Goal: Information Seeking & Learning: Understand process/instructions

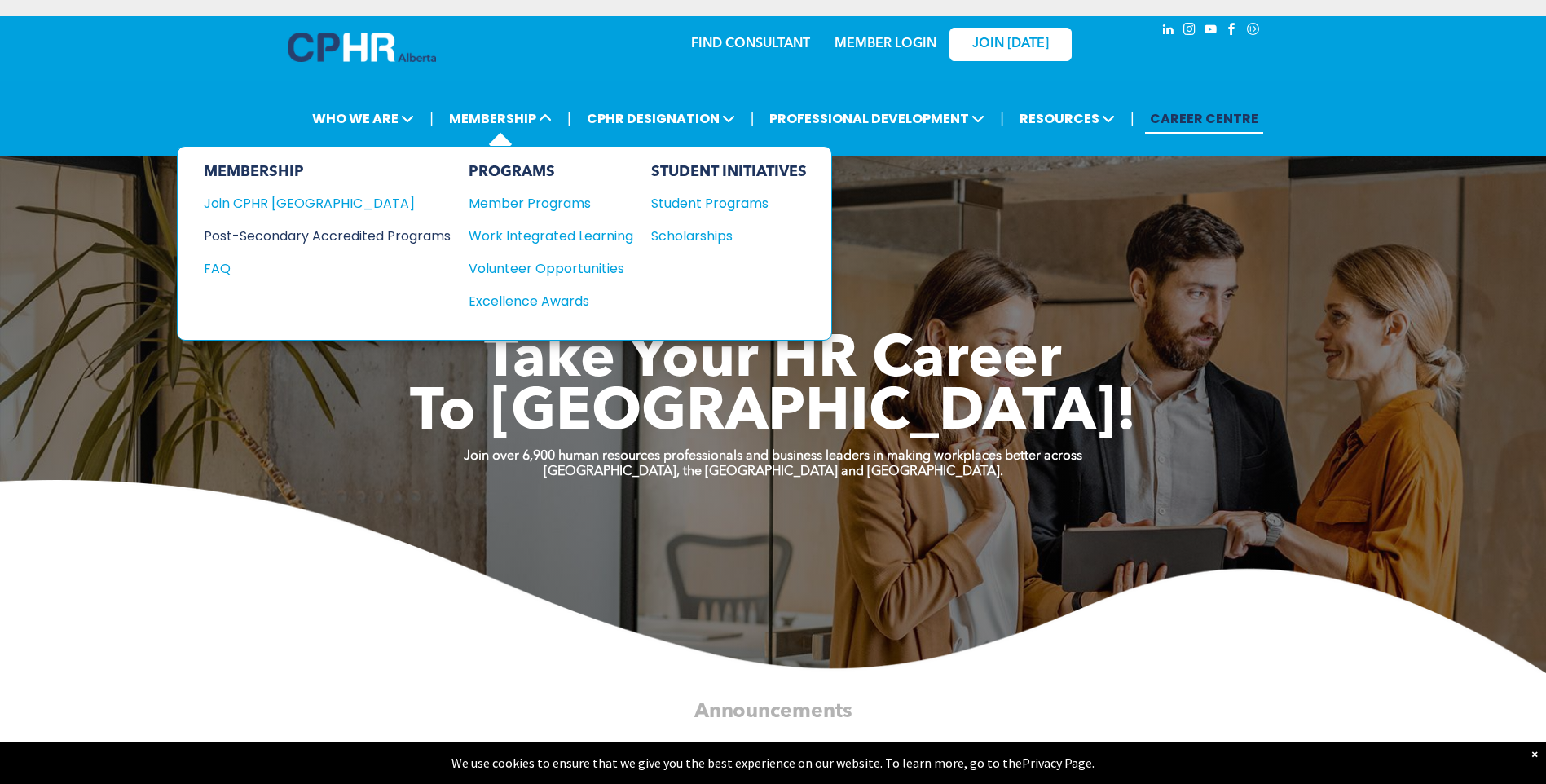
click at [425, 226] on div "Post-Secondary Accredited Programs" at bounding box center [314, 236] width 222 height 20
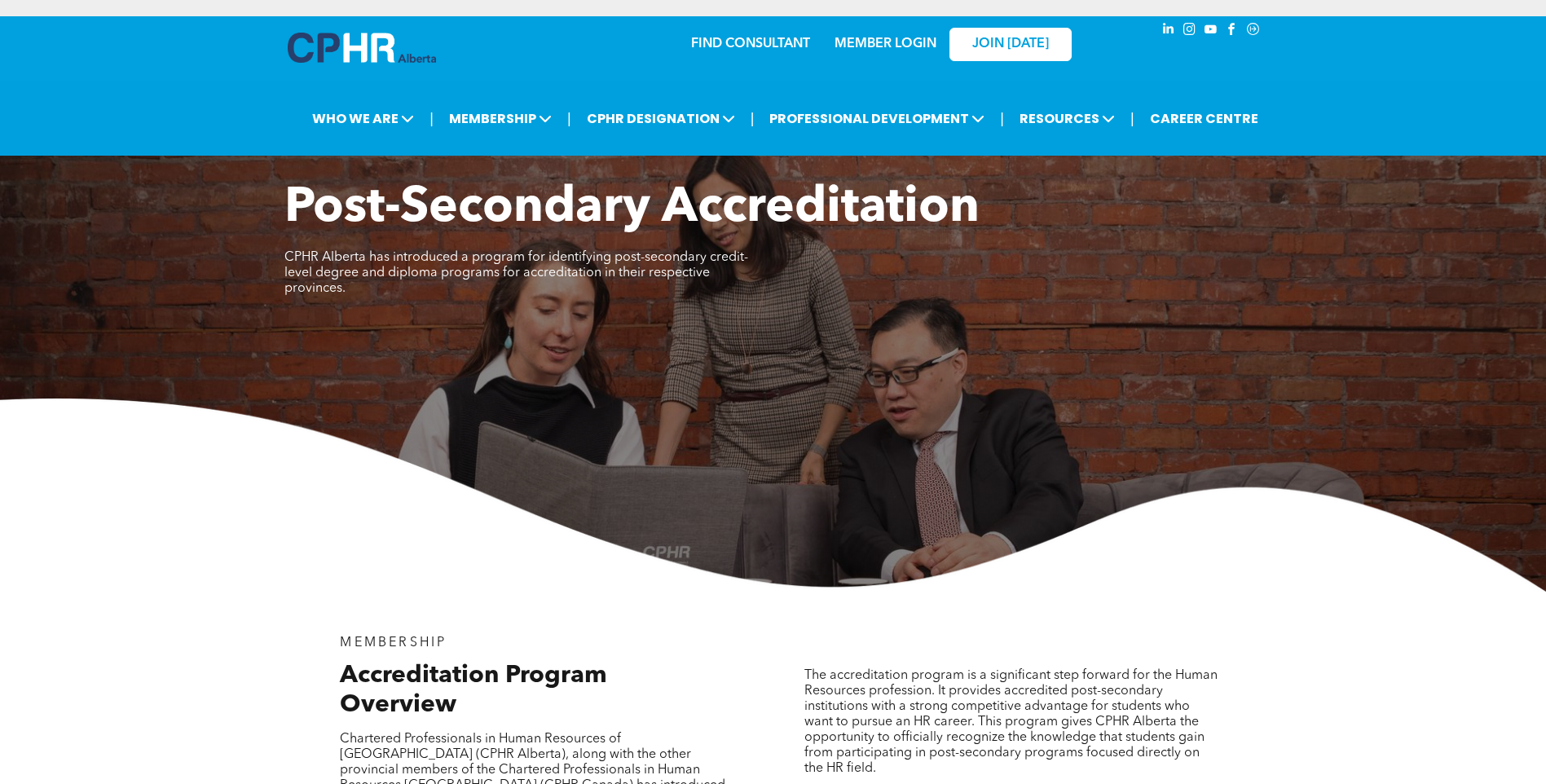
scroll to position [489, 0]
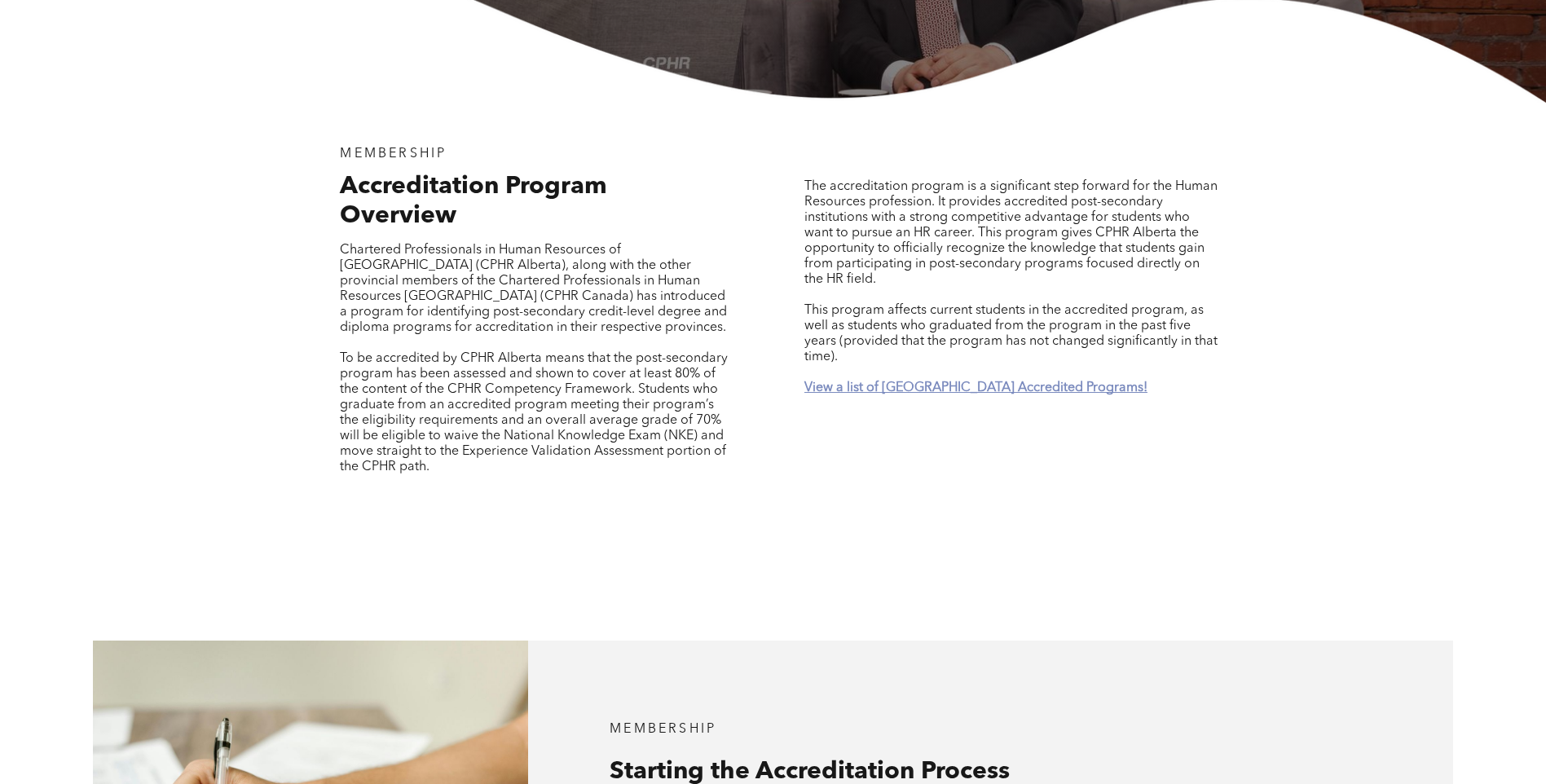
click at [980, 381] on strong "View a list of [GEOGRAPHIC_DATA] Accredited Programs!" at bounding box center [976, 388] width 343 height 13
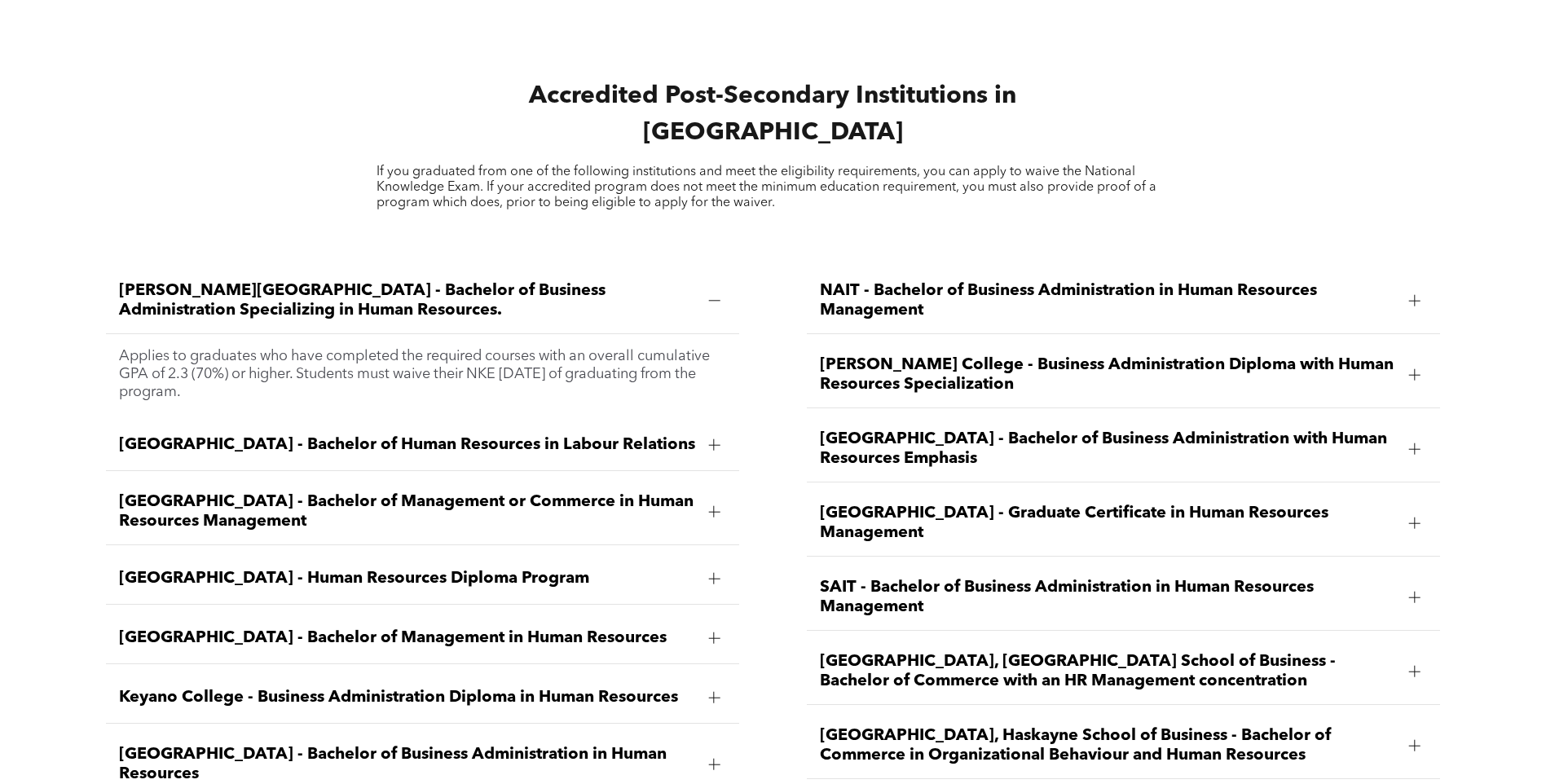
scroll to position [2303, 0]
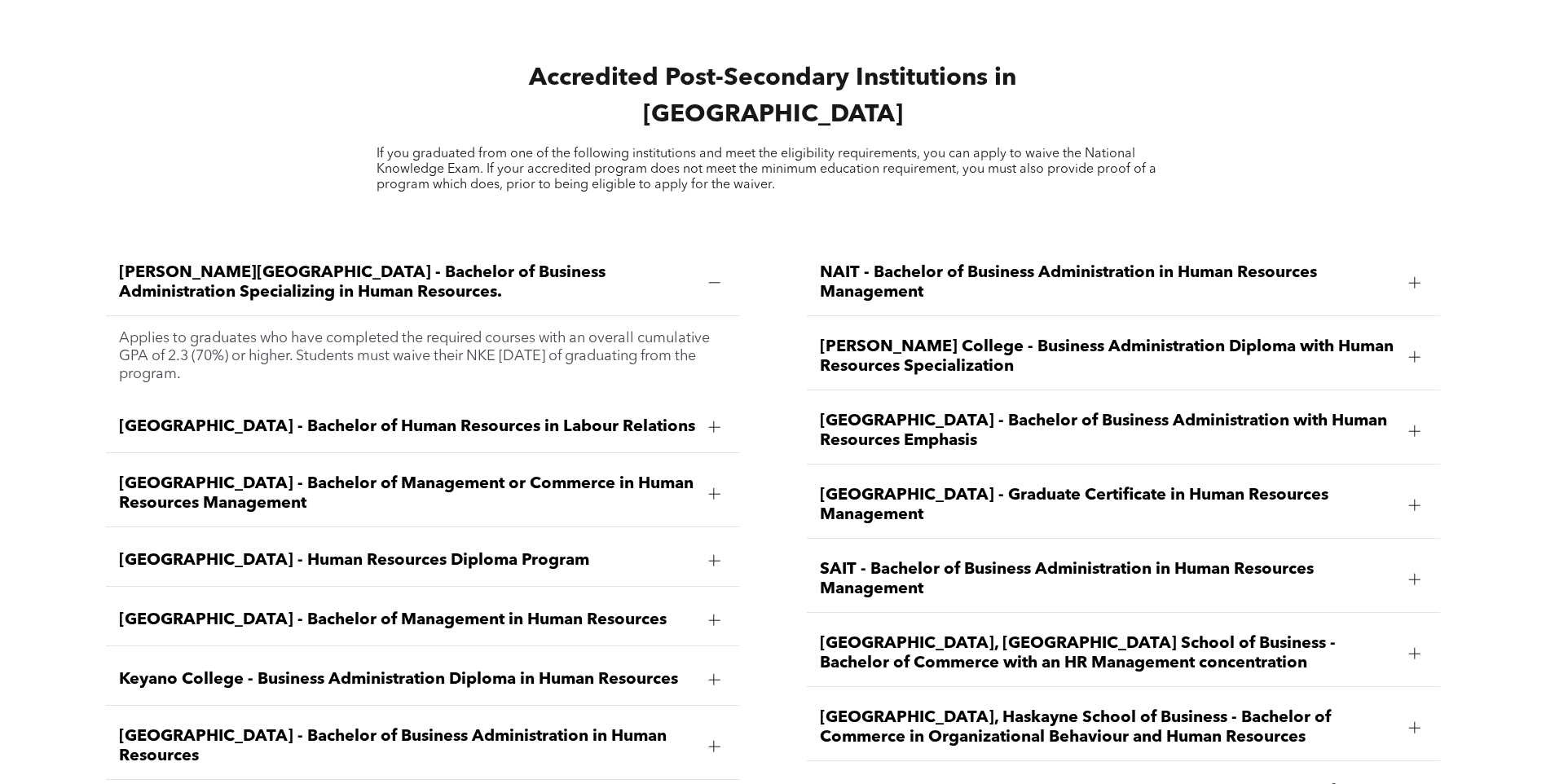
click at [712, 426] on div at bounding box center [714, 426] width 11 height 1
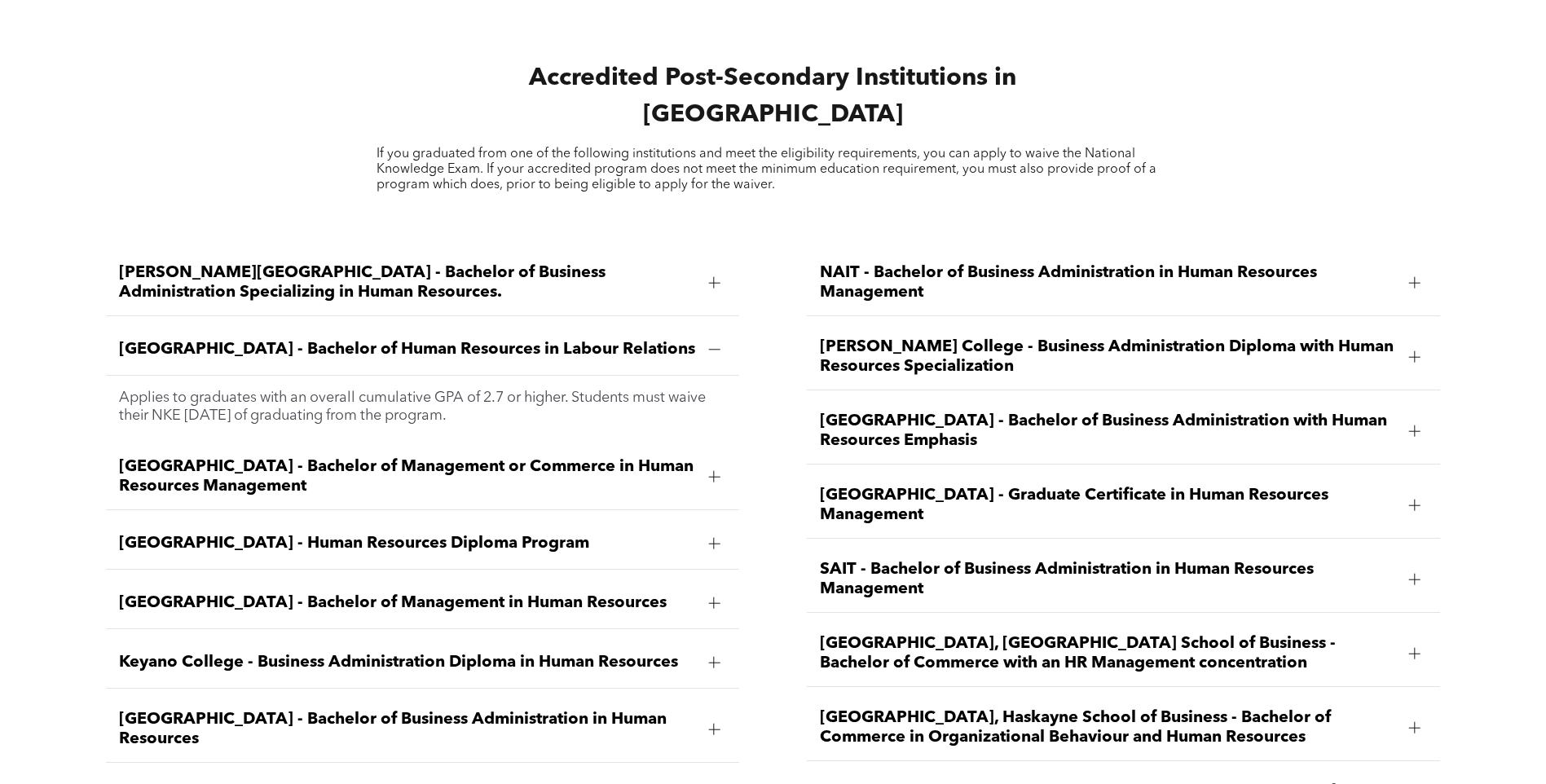
drag, startPoint x: 393, startPoint y: 347, endPoint x: 642, endPoint y: 352, distance: 249.1
click at [642, 389] on p "Applies to graduates with an overall cumulative GPA of 2.7 or higher. Students …" at bounding box center [423, 406] width 608 height 36
drag, startPoint x: 642, startPoint y: 352, endPoint x: 611, endPoint y: 363, distance: 32.9
click at [611, 389] on p "Applies to graduates with an overall cumulative GPA of 2.7 or higher. Students …" at bounding box center [423, 406] width 608 height 36
click at [388, 458] on span "[GEOGRAPHIC_DATA] - Bachelor of Management or Commerce in Human Resources Manag…" at bounding box center [407, 477] width 577 height 39
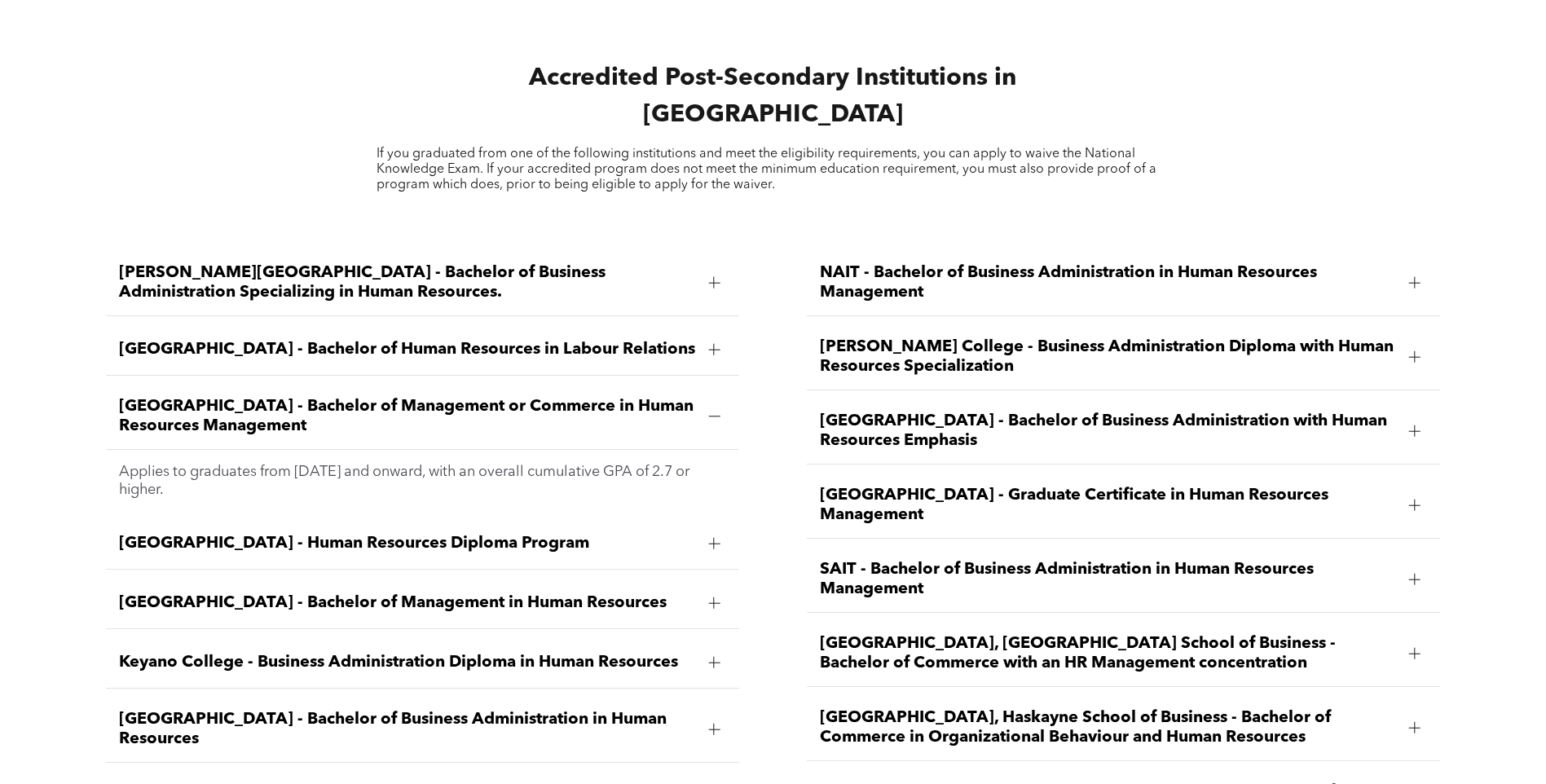
click at [245, 397] on span "[GEOGRAPHIC_DATA] - Bachelor of Management or Commerce in Human Resources Manag…" at bounding box center [407, 417] width 577 height 39
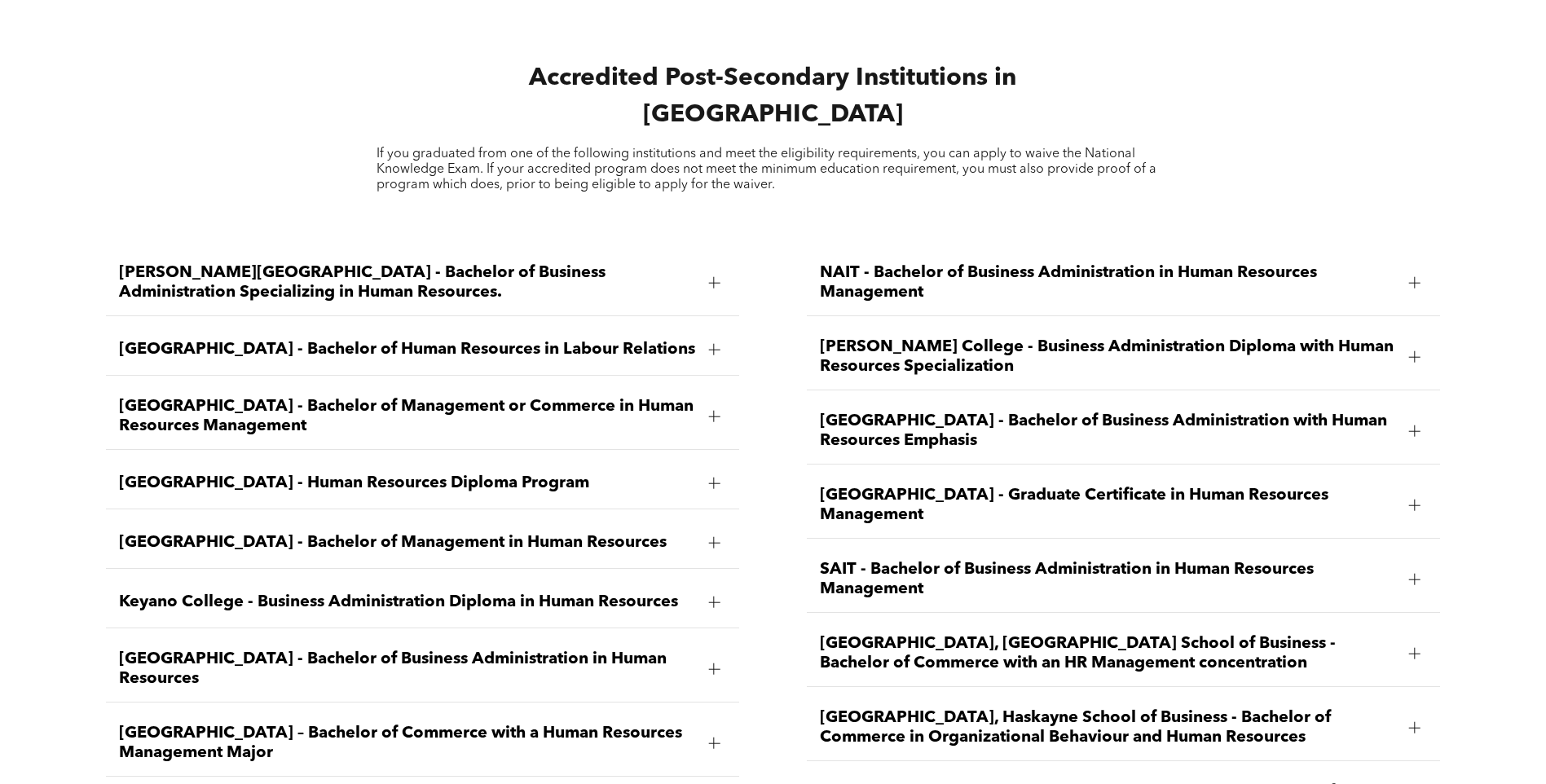
click at [241, 397] on span "[GEOGRAPHIC_DATA] - Bachelor of Management or Commerce in Human Resources Manag…" at bounding box center [407, 417] width 577 height 39
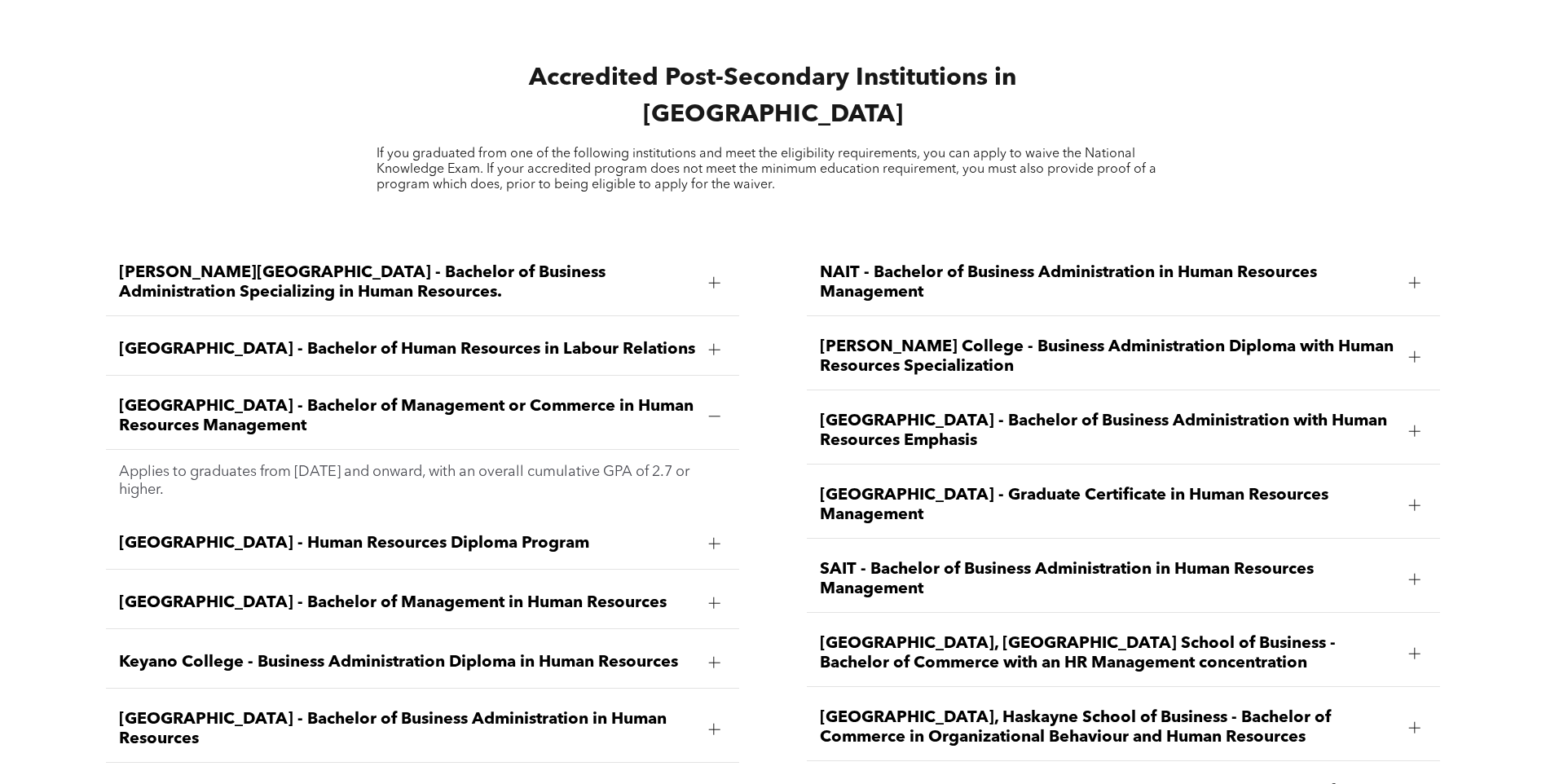
click at [624, 339] on span "[GEOGRAPHIC_DATA] - Bachelor of Human Resources in Labour Relations" at bounding box center [407, 349] width 577 height 20
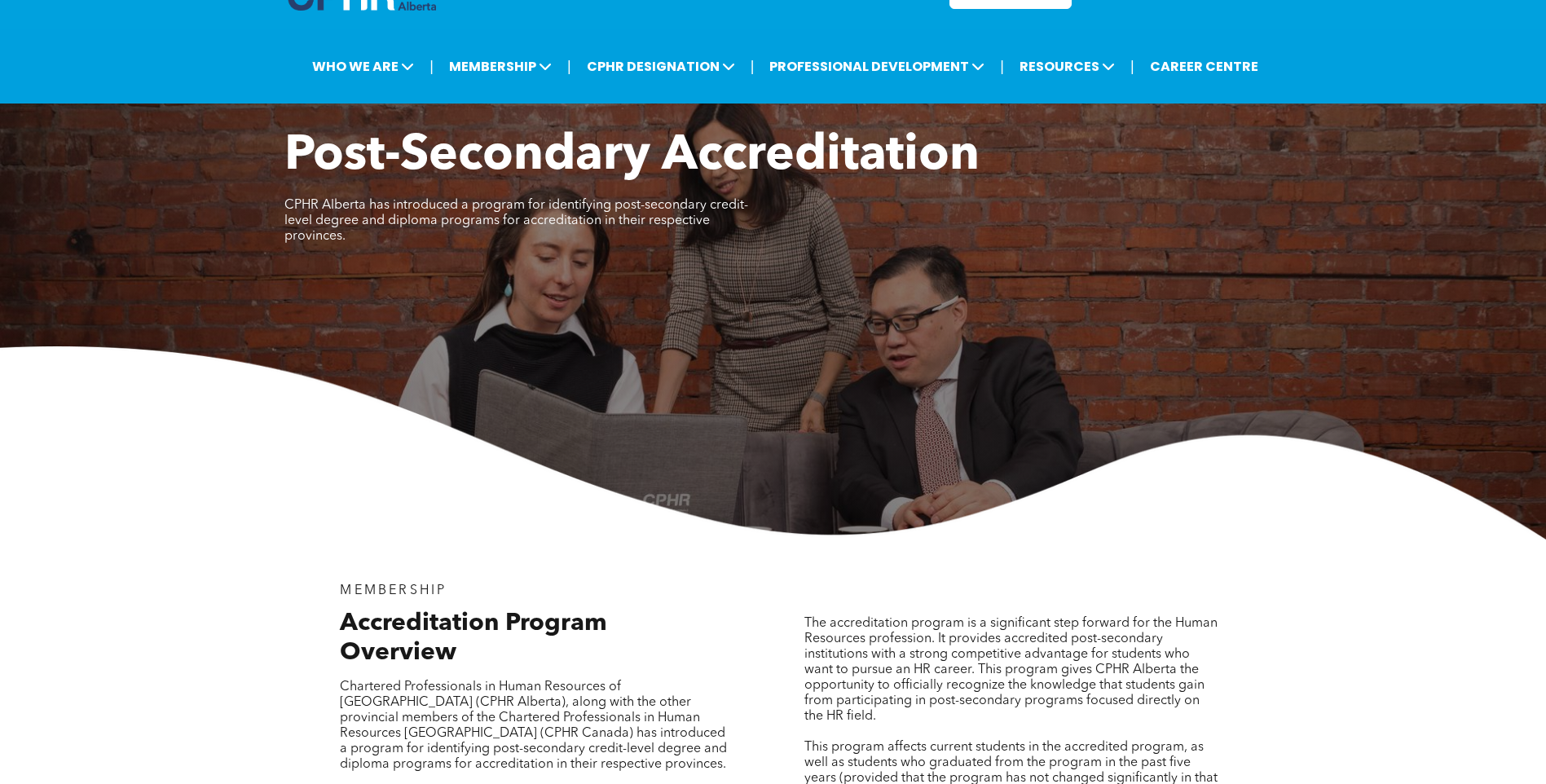
scroll to position [0, 0]
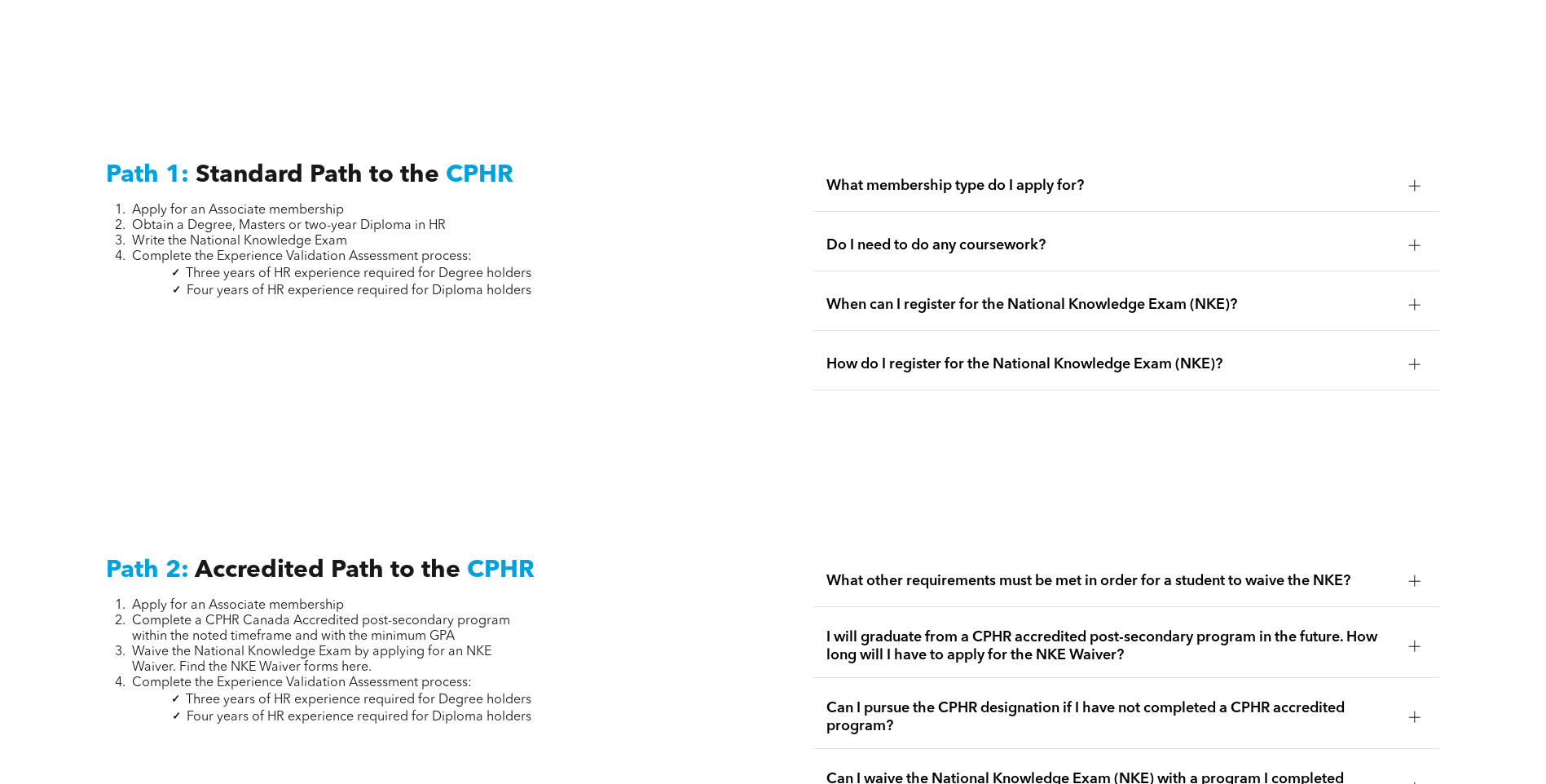
scroll to position [2200, 0]
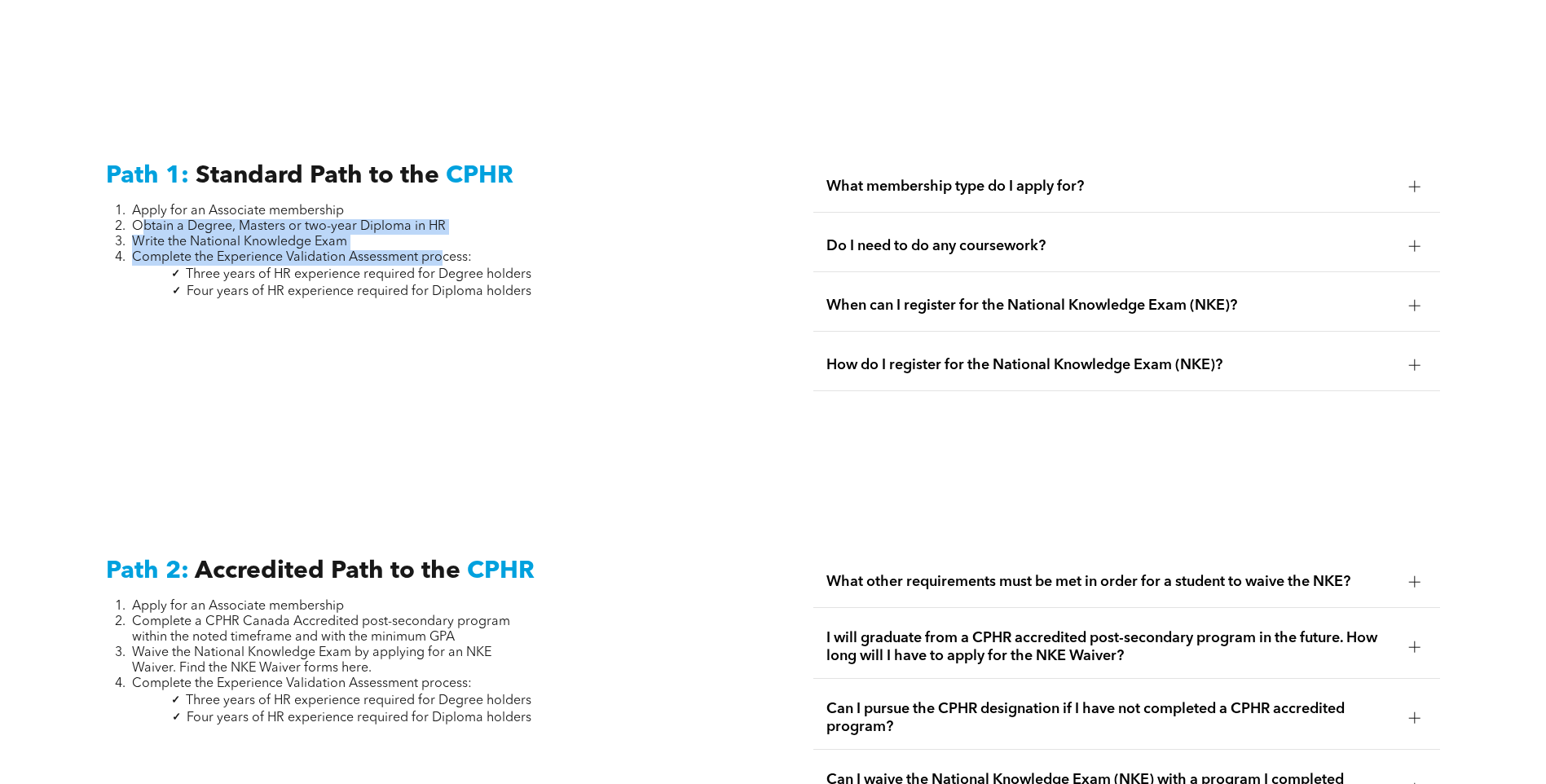
drag, startPoint x: 139, startPoint y: 193, endPoint x: 446, endPoint y: 217, distance: 307.9
click at [446, 217] on ol "Apply for an Associate membership Obtain a Degree, Masters or two-year Diploma …" at bounding box center [318, 234] width 425 height 62
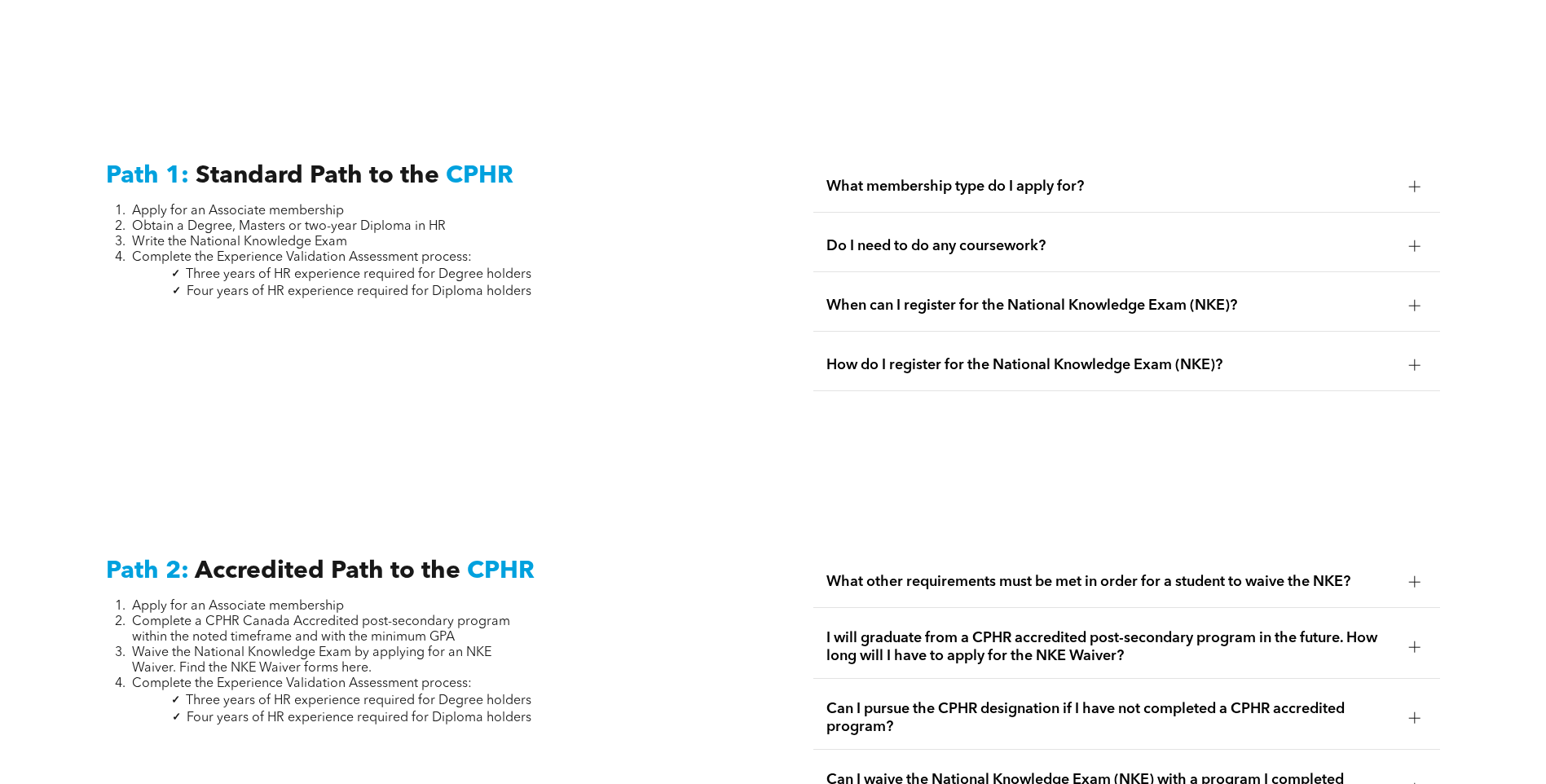
click at [389, 431] on div "Path 1: Standard Path to the CPHR Apply for an Associate membership Obtain a De…" at bounding box center [773, 284] width 1546 height 395
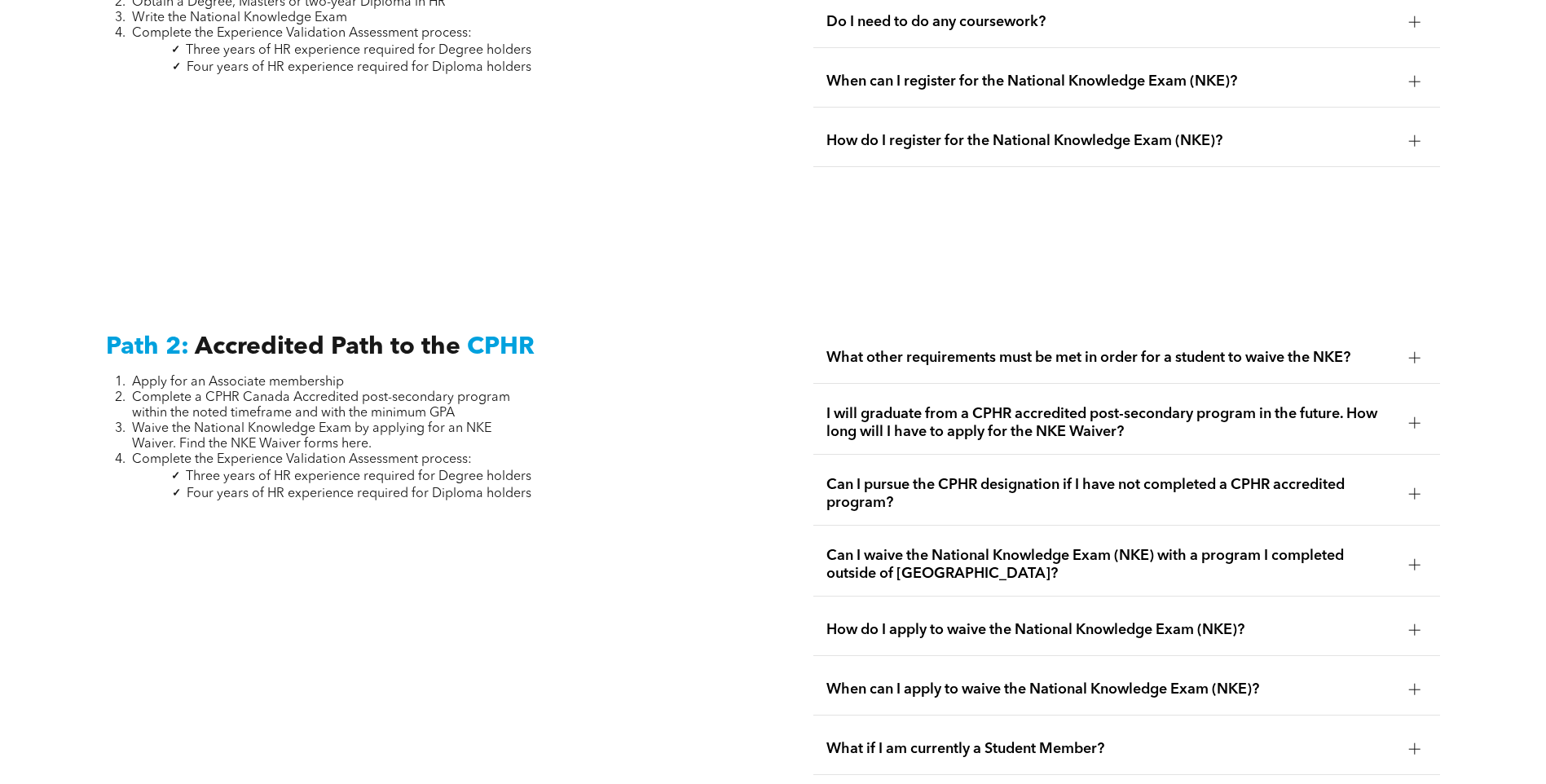
scroll to position [2445, 0]
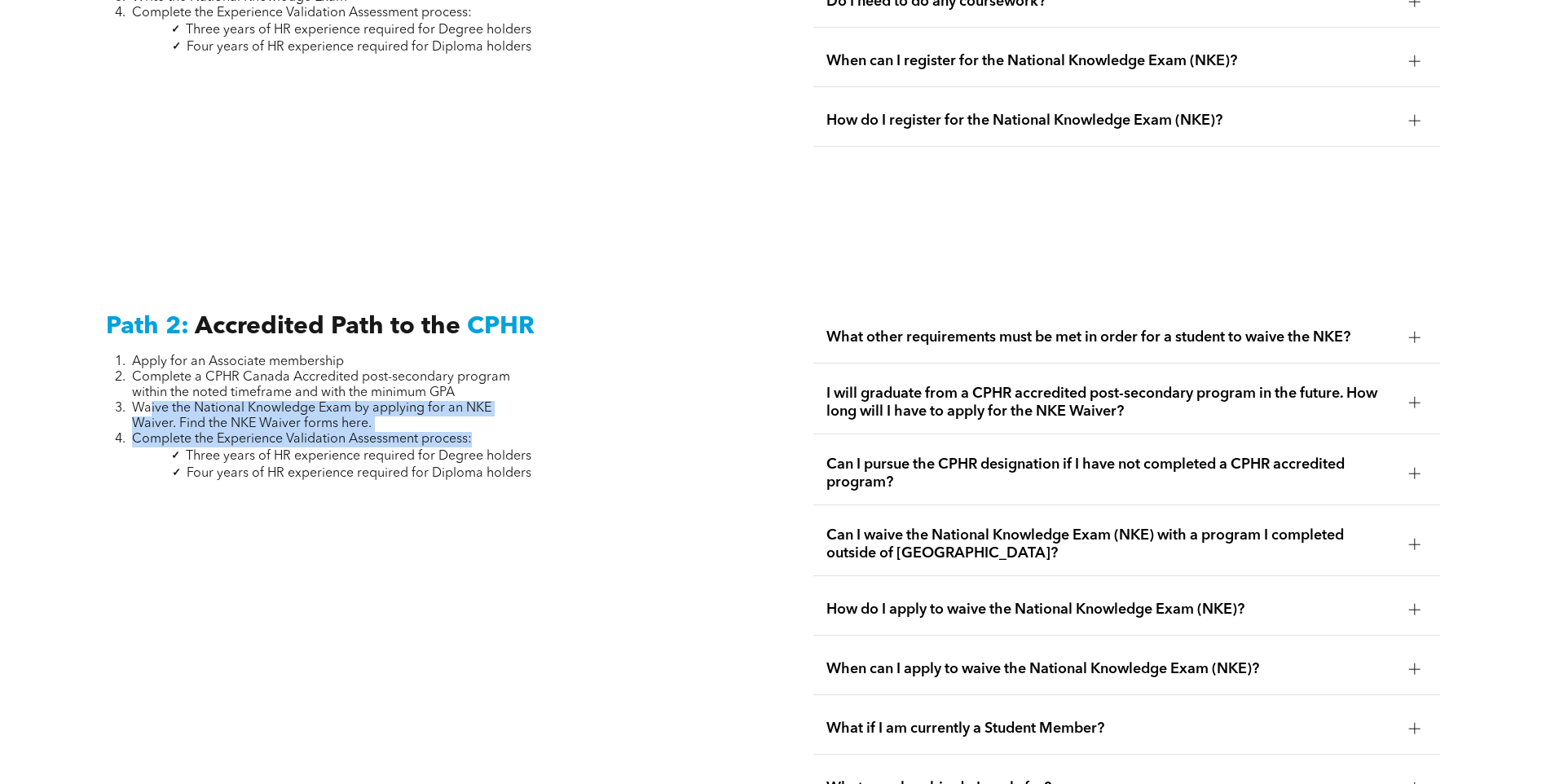
drag, startPoint x: 151, startPoint y: 376, endPoint x: 498, endPoint y: 396, distance: 347.6
click at [498, 396] on ol "Apply for an Associate membership Complete a CPHR Canada Accredited post-second…" at bounding box center [318, 401] width 425 height 93
drag, startPoint x: 498, startPoint y: 396, endPoint x: 464, endPoint y: 426, distance: 45.3
click at [464, 450] on span "Three years of HR experience required for Degree holders" at bounding box center [359, 457] width 346 height 13
click at [1291, 328] on span "What other requirements must be met in order for a student to waive the NKE?" at bounding box center [1112, 337] width 570 height 18
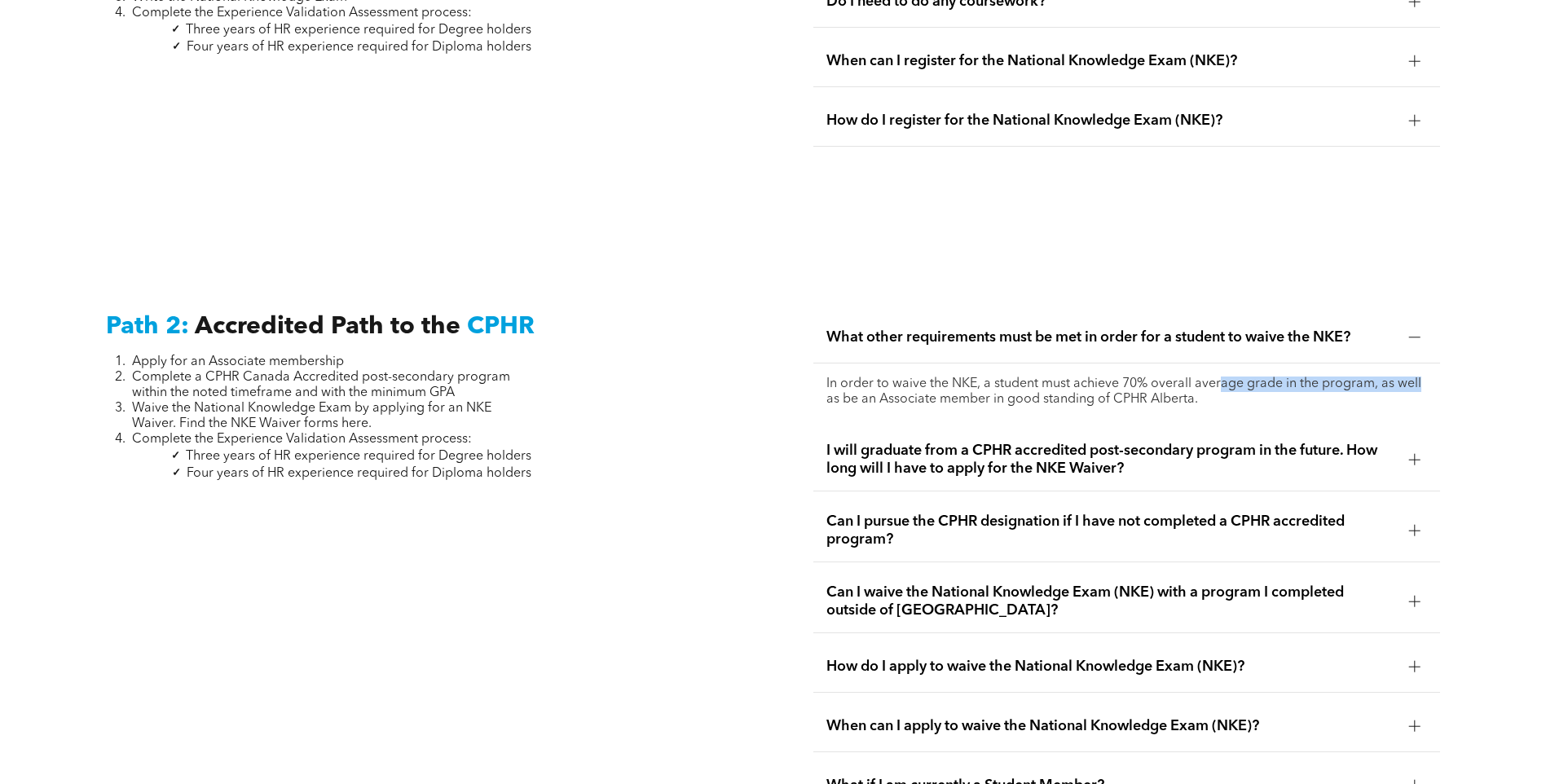
drag, startPoint x: 1300, startPoint y: 344, endPoint x: 1424, endPoint y: 349, distance: 124.1
click at [1424, 377] on p "In order to waive the NKE, a student must achieve 70% overall average grade in …" at bounding box center [1127, 392] width 601 height 31
drag, startPoint x: 1424, startPoint y: 349, endPoint x: 1283, endPoint y: 386, distance: 145.8
drag, startPoint x: 852, startPoint y: 367, endPoint x: 1223, endPoint y: 363, distance: 371.0
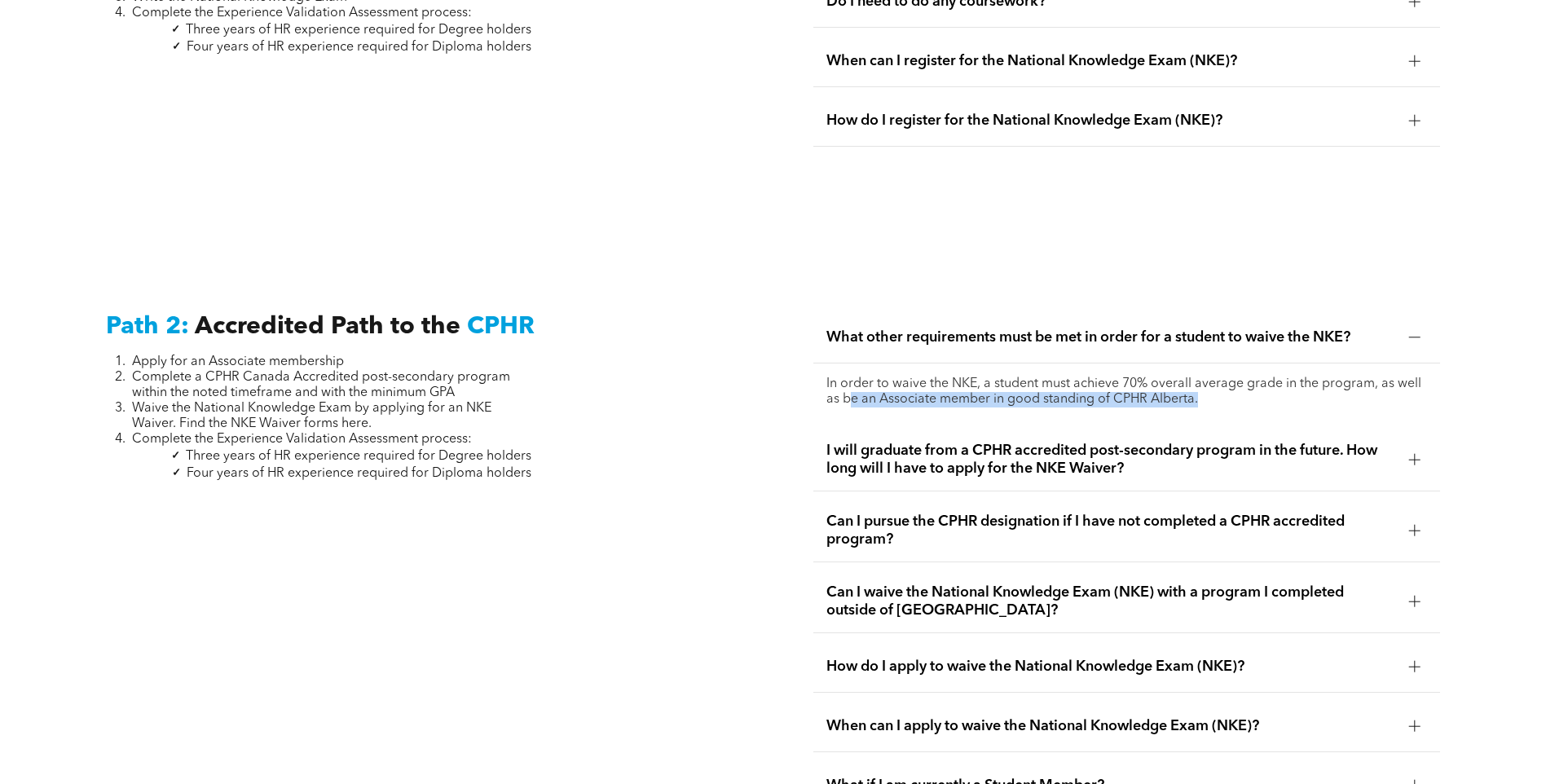
click at [1223, 377] on p "In order to waive the NKE, a student must achieve 70% overall average grade in …" at bounding box center [1127, 392] width 601 height 31
click at [1086, 377] on p "In order to waive the NKE, a student must achieve 70% overall average grade in …" at bounding box center [1127, 392] width 601 height 31
click at [980, 442] on span "I will graduate from a CPHR accredited post-secondary program in the future. Ho…" at bounding box center [1112, 459] width 570 height 36
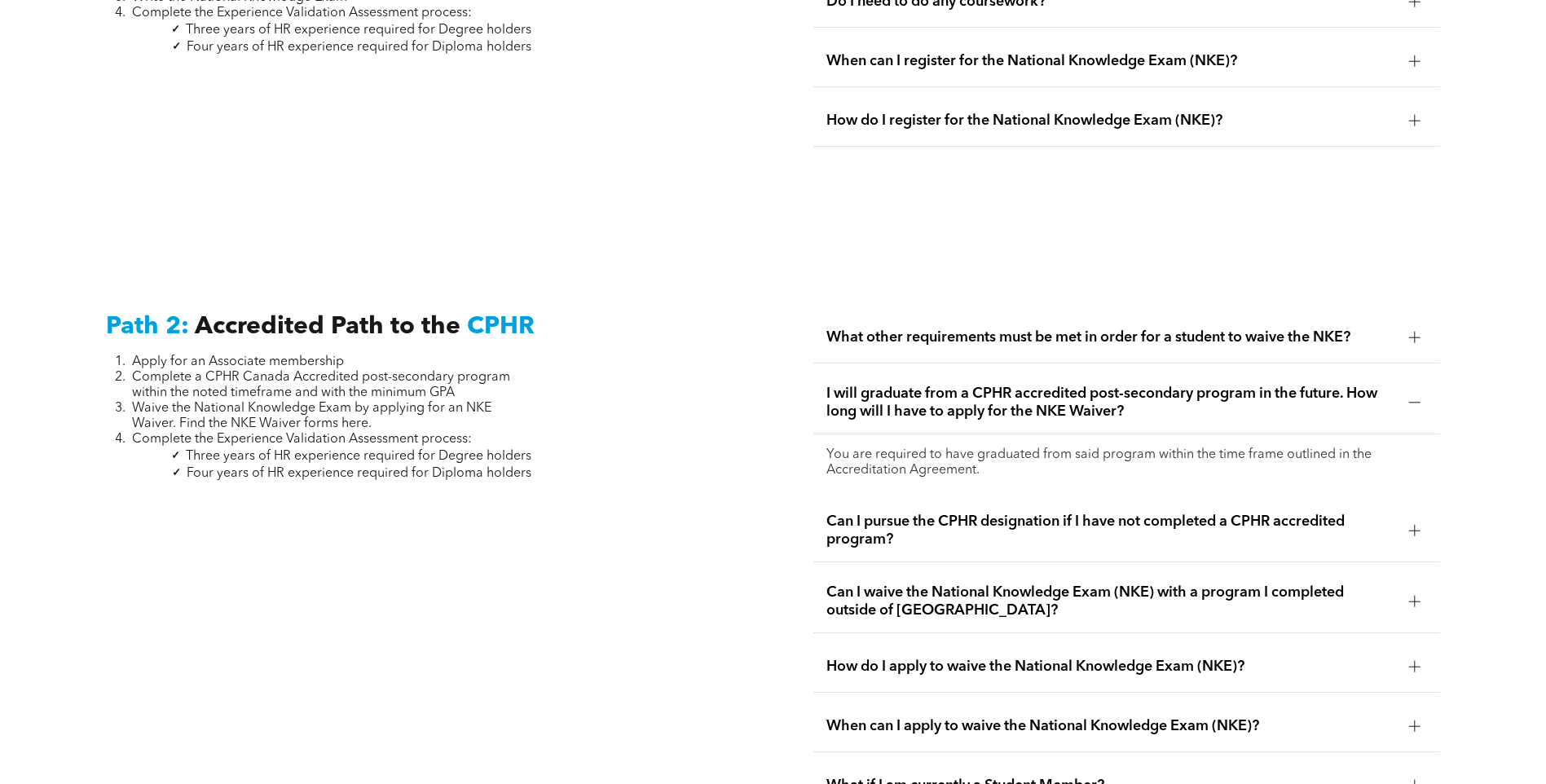
click at [1239, 512] on span "Can I pursue the CPHR designation if I have not completed a CPHR accredited pro…" at bounding box center [1112, 530] width 570 height 36
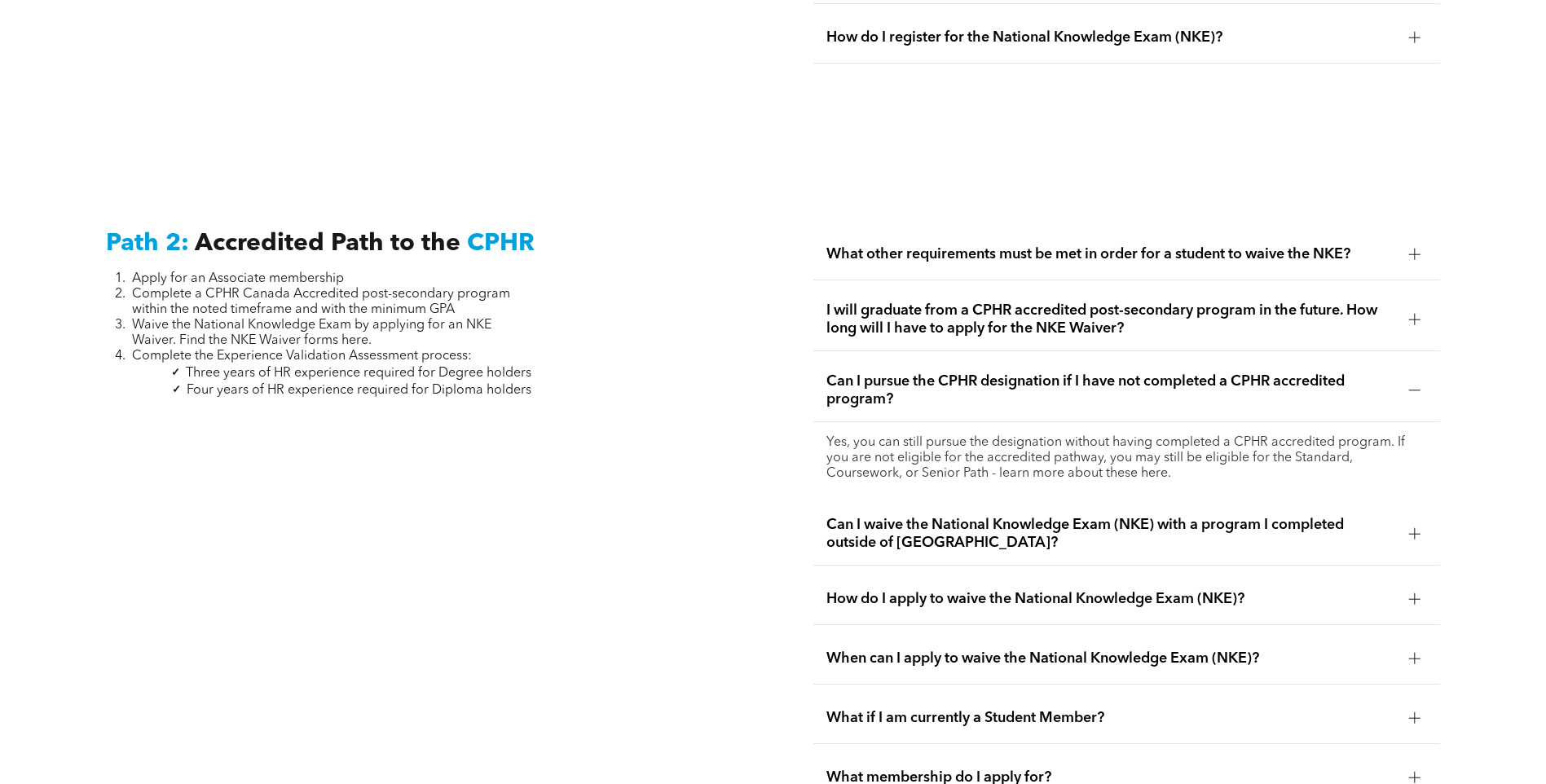
scroll to position [2690, 0]
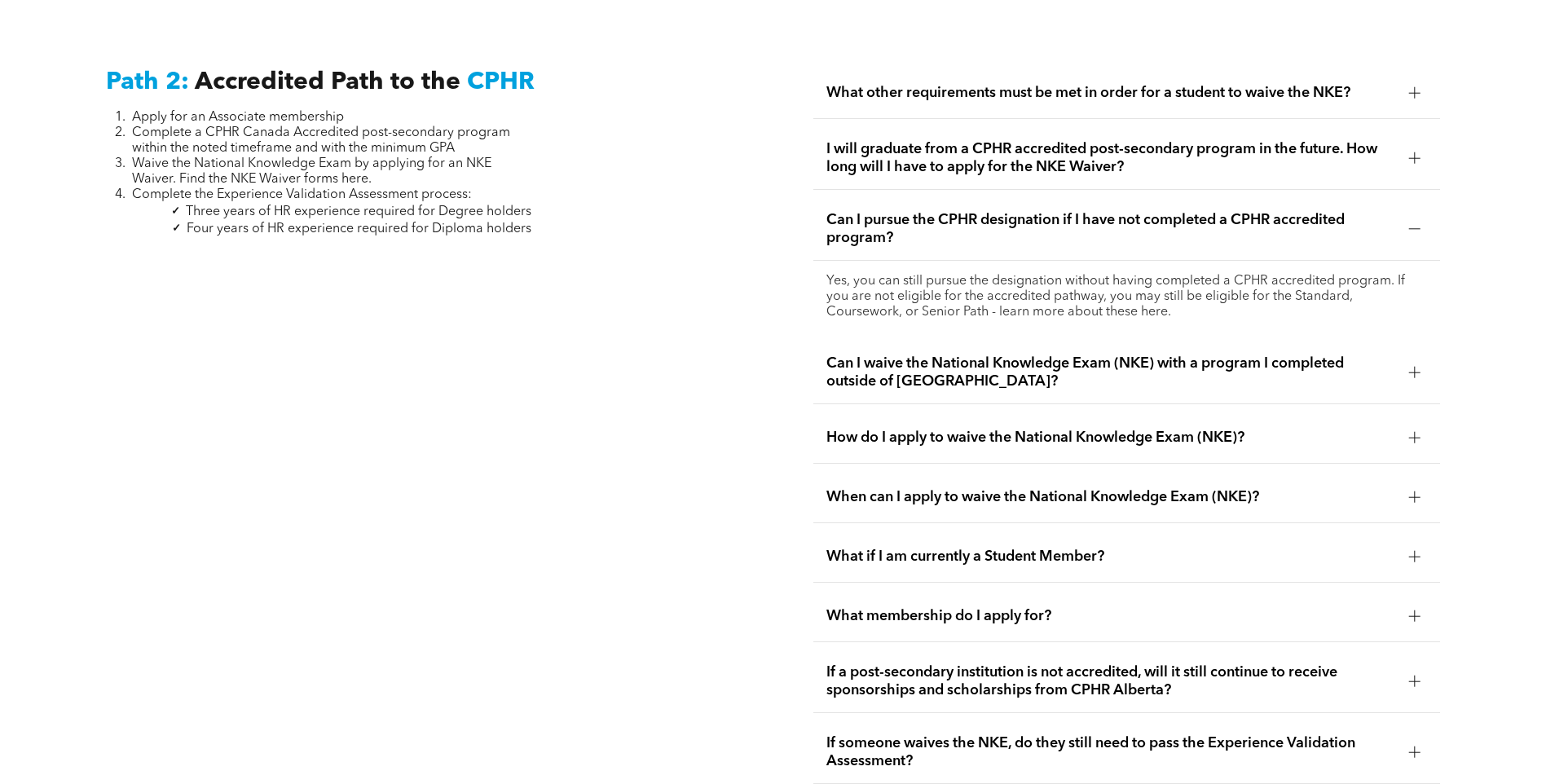
click at [1035, 429] on span "How do I apply to waive the National Knowledge Exam (NKE)?" at bounding box center [1112, 437] width 570 height 18
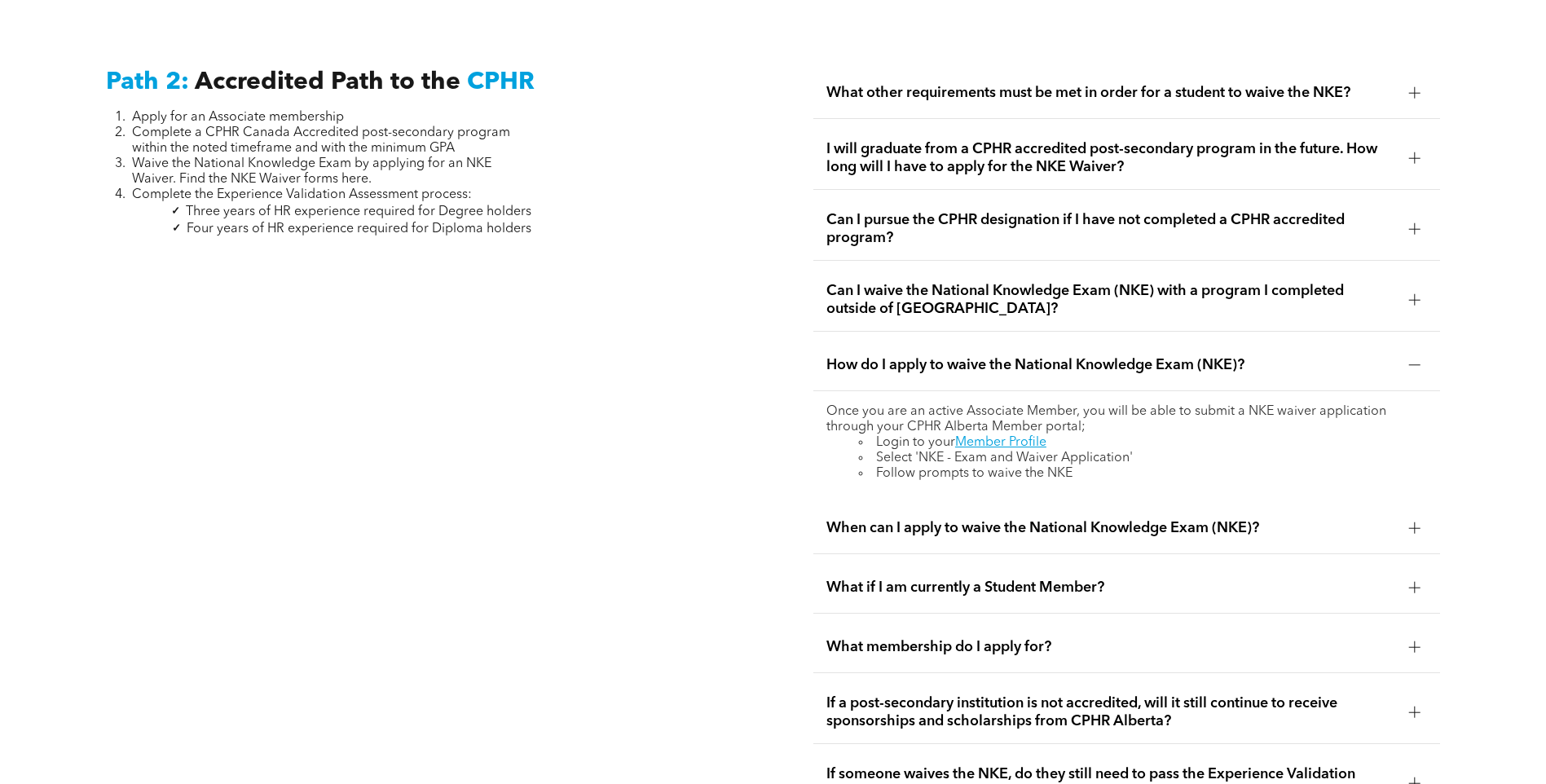
click at [1026, 578] on span "What if I am currently a Student Member?" at bounding box center [1112, 587] width 570 height 18
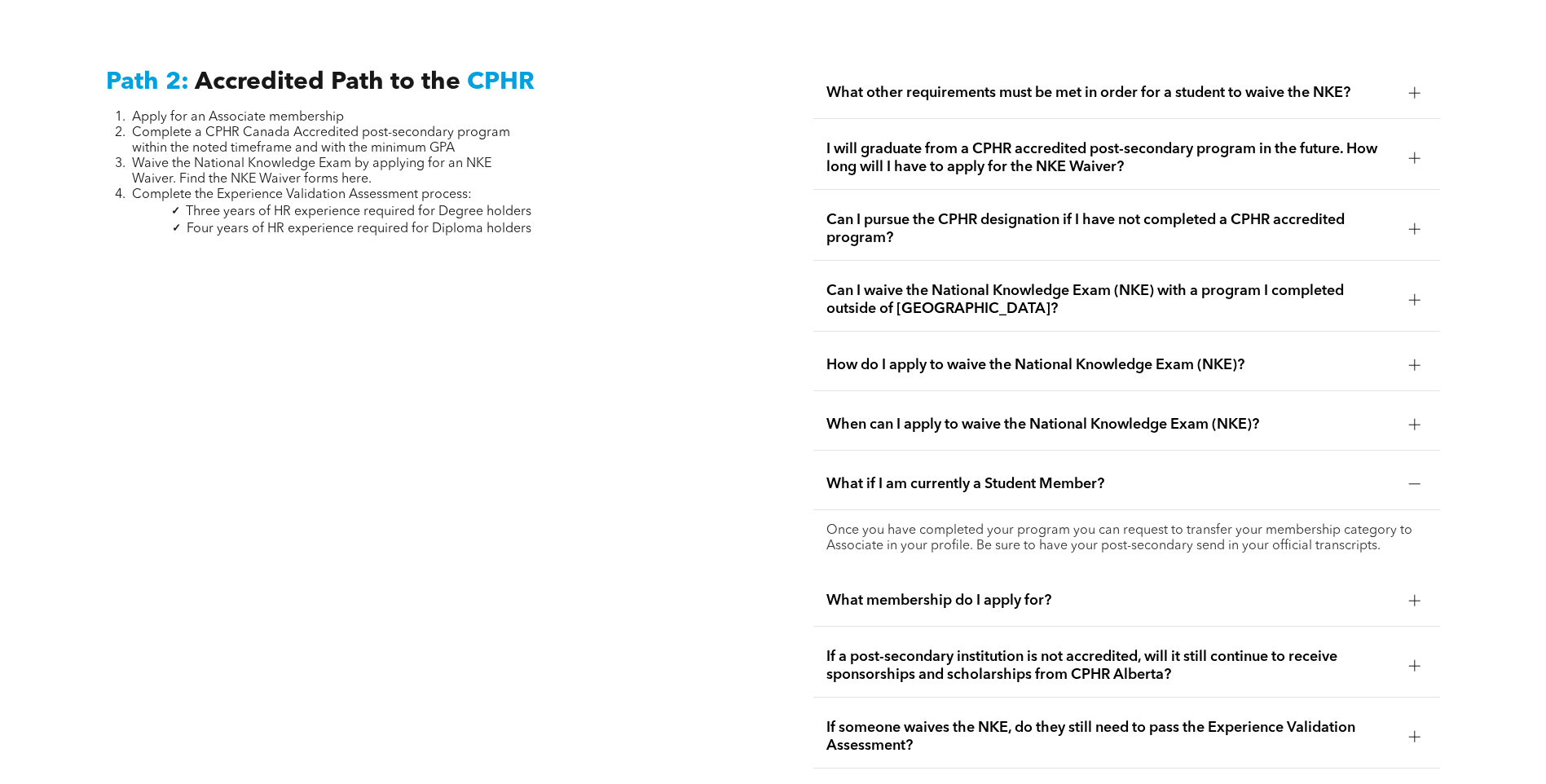
click at [1019, 591] on span "What membership do I apply for?" at bounding box center [1112, 600] width 570 height 18
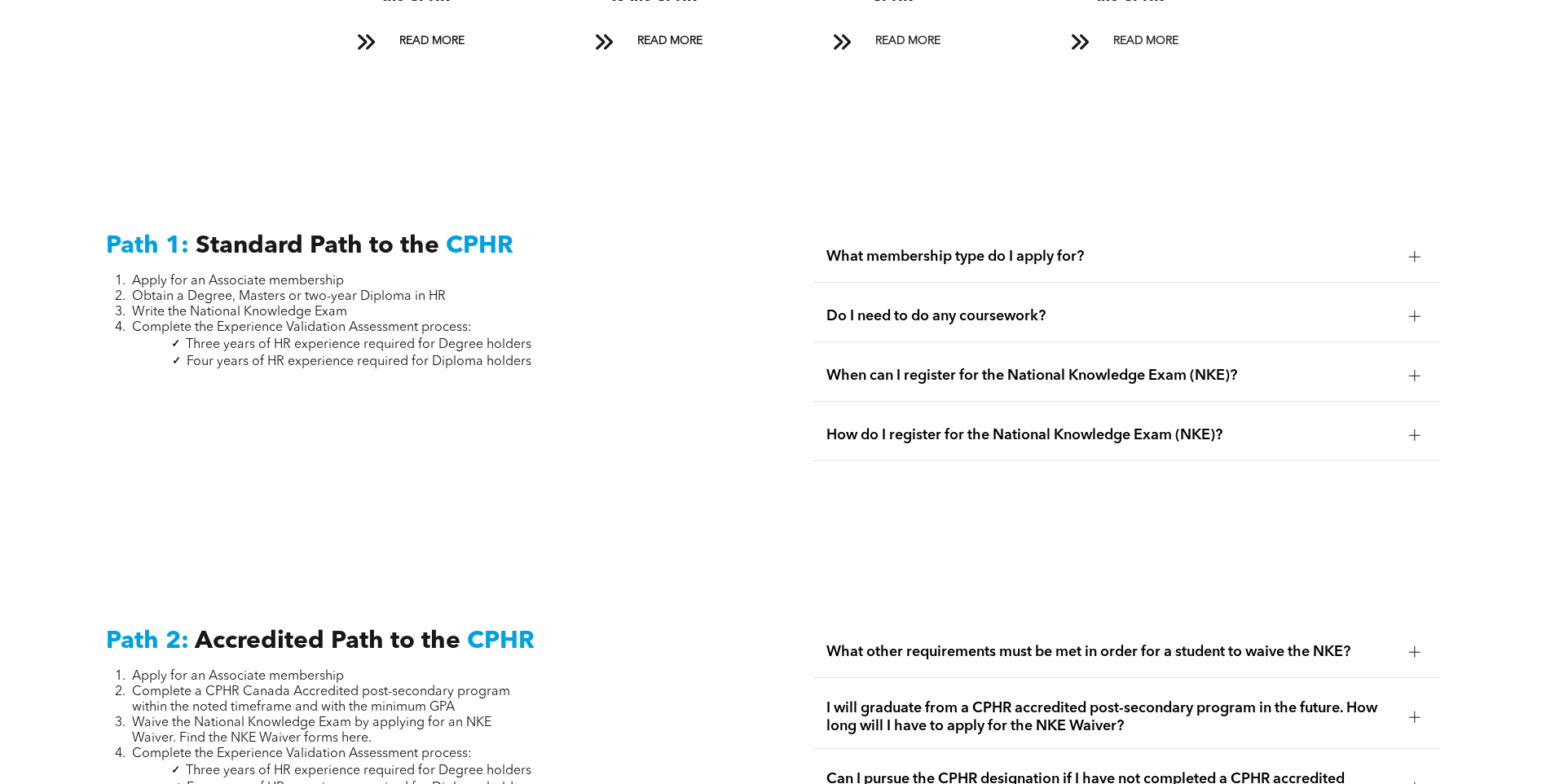
scroll to position [1875, 0]
